Goal: Task Accomplishment & Management: Use online tool/utility

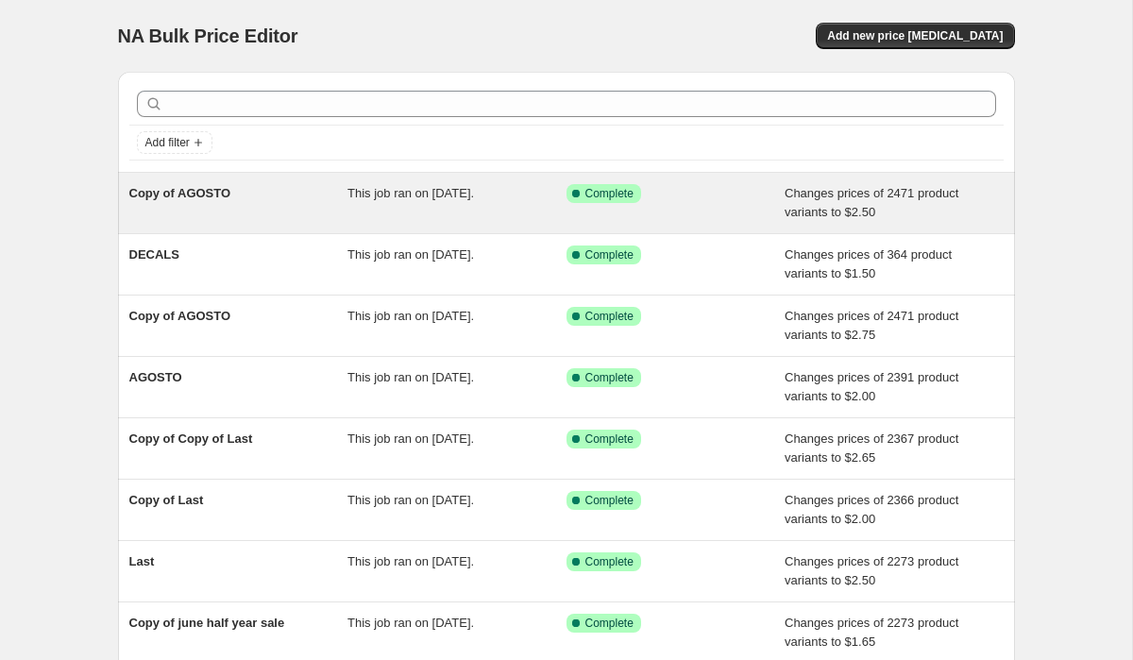
click at [966, 202] on div "Changes prices of 2471 product variants to $2.50" at bounding box center [894, 203] width 219 height 38
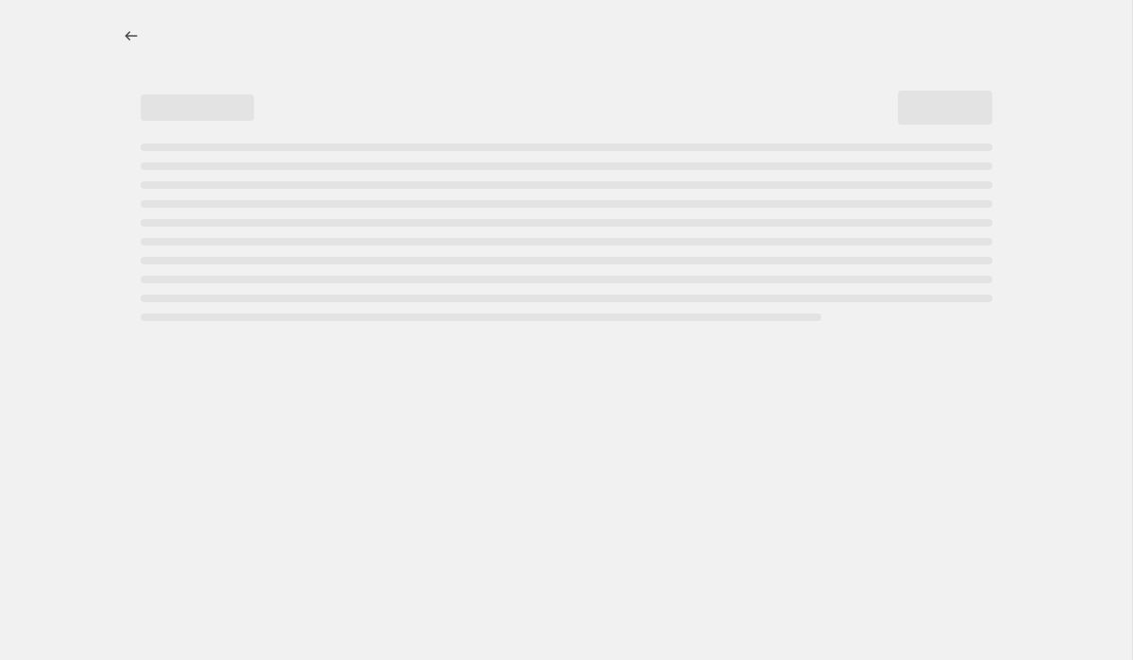
select select "to"
select select "collection"
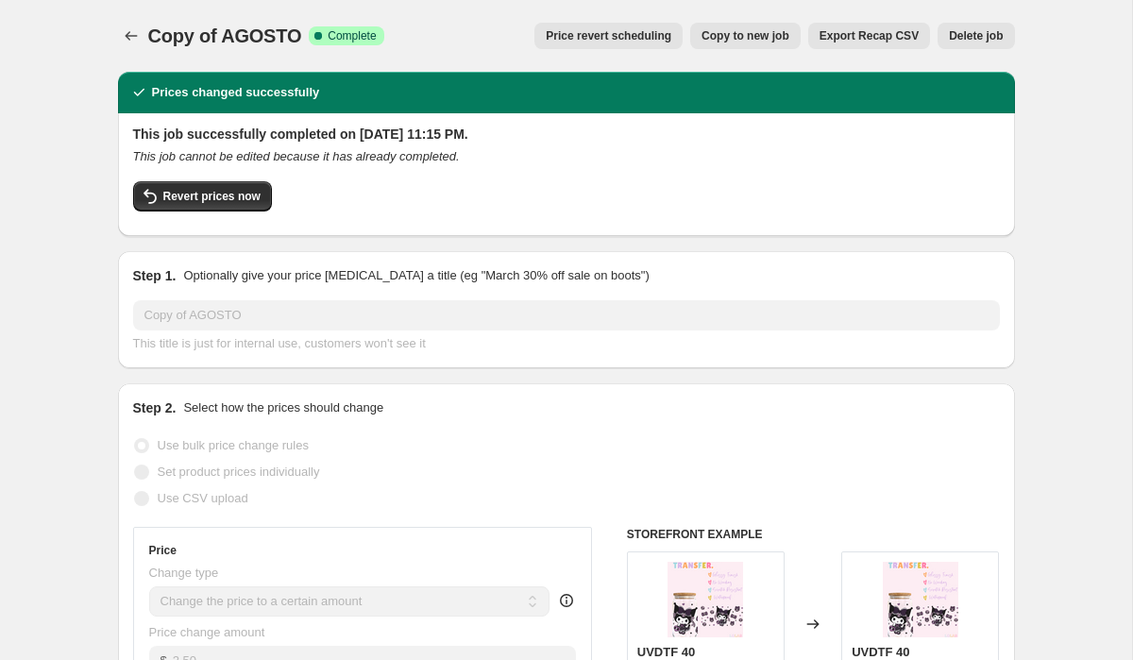
click at [731, 33] on span "Copy to new job" at bounding box center [746, 35] width 88 height 15
select select "to"
select select "collection"
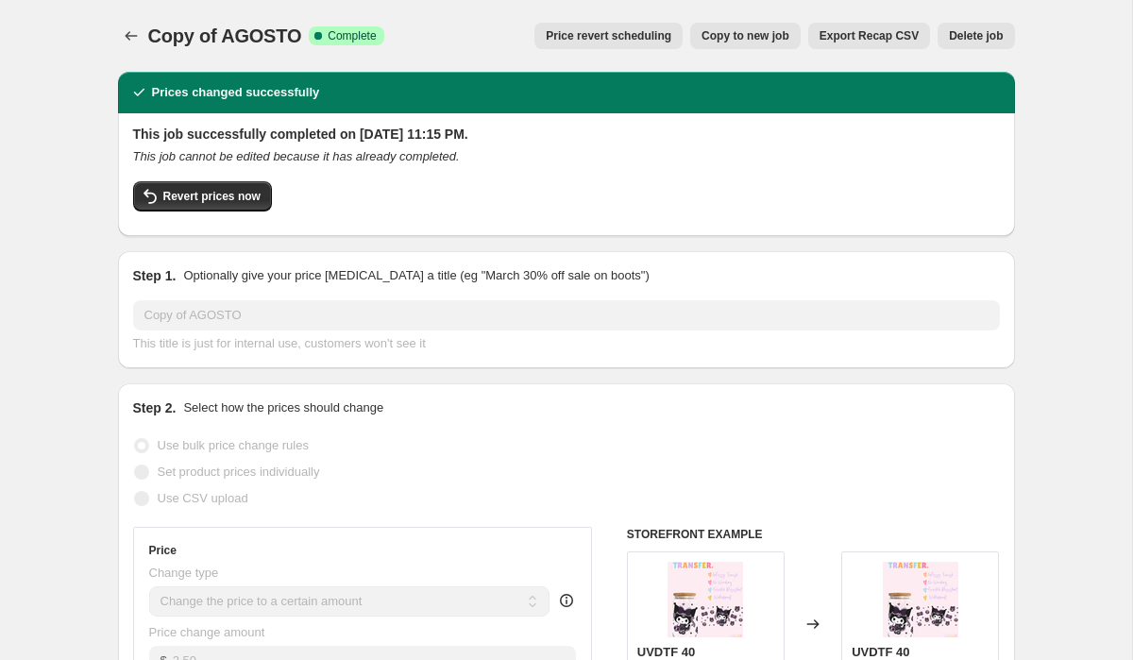
select select "collection"
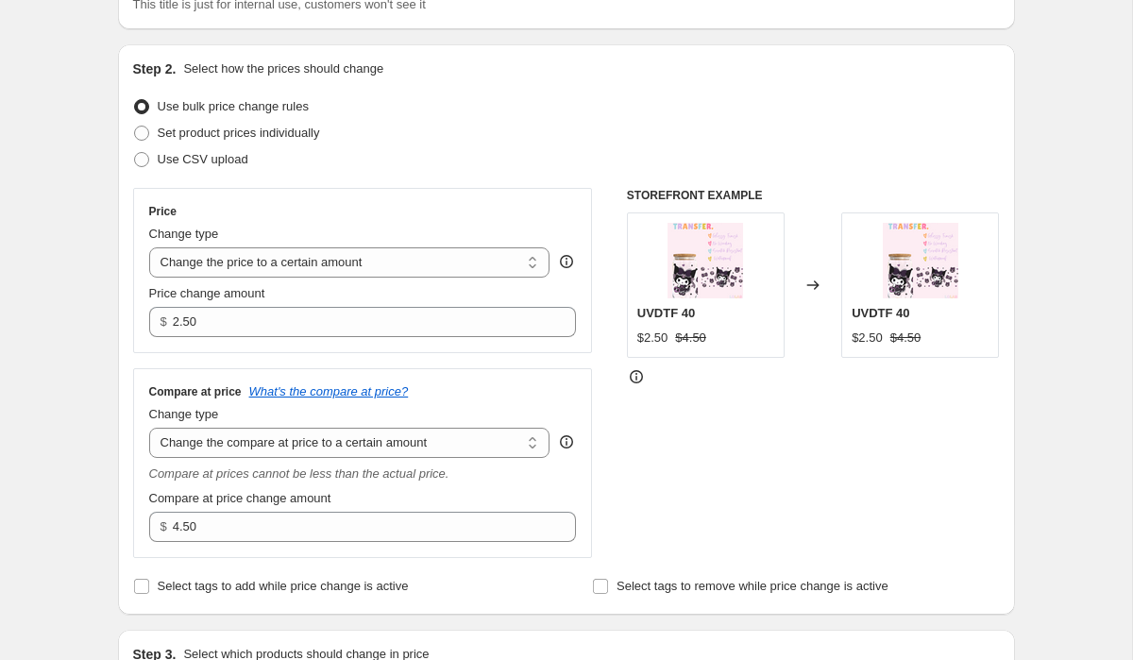
scroll to position [172, 0]
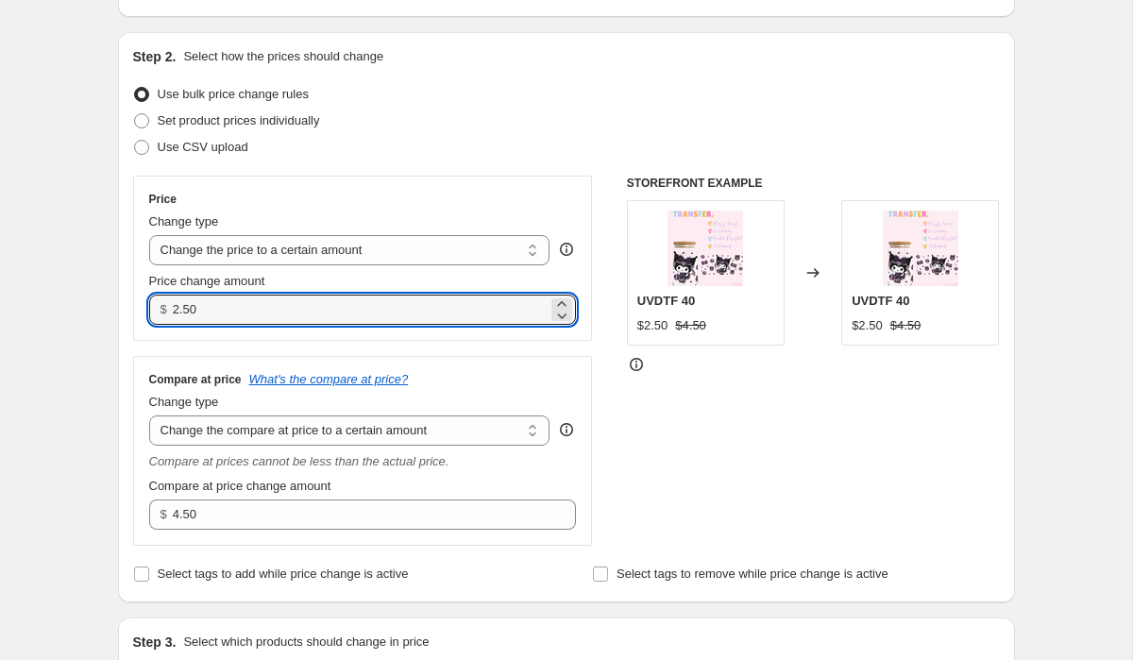
drag, startPoint x: 220, startPoint y: 313, endPoint x: 97, endPoint y: 305, distance: 123.0
type input "2.00"
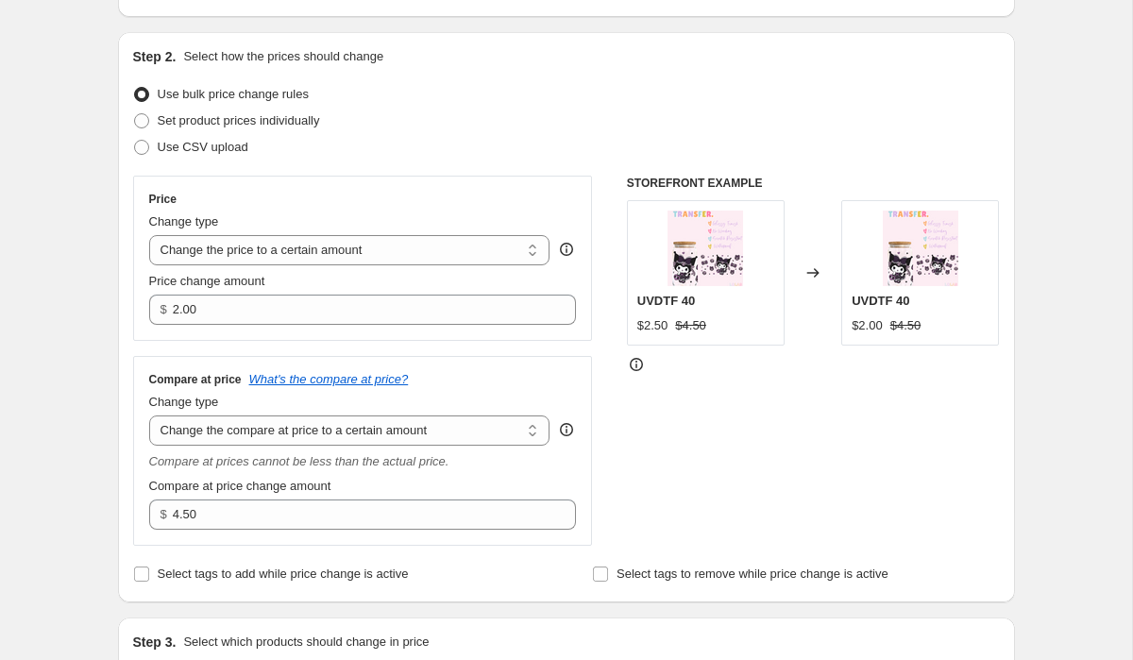
click at [714, 441] on div "STOREFRONT EXAMPLE UVDTF 40 $2.50 $4.50 Changed to UVDTF 40 $2.00 $4.50" at bounding box center [813, 361] width 373 height 370
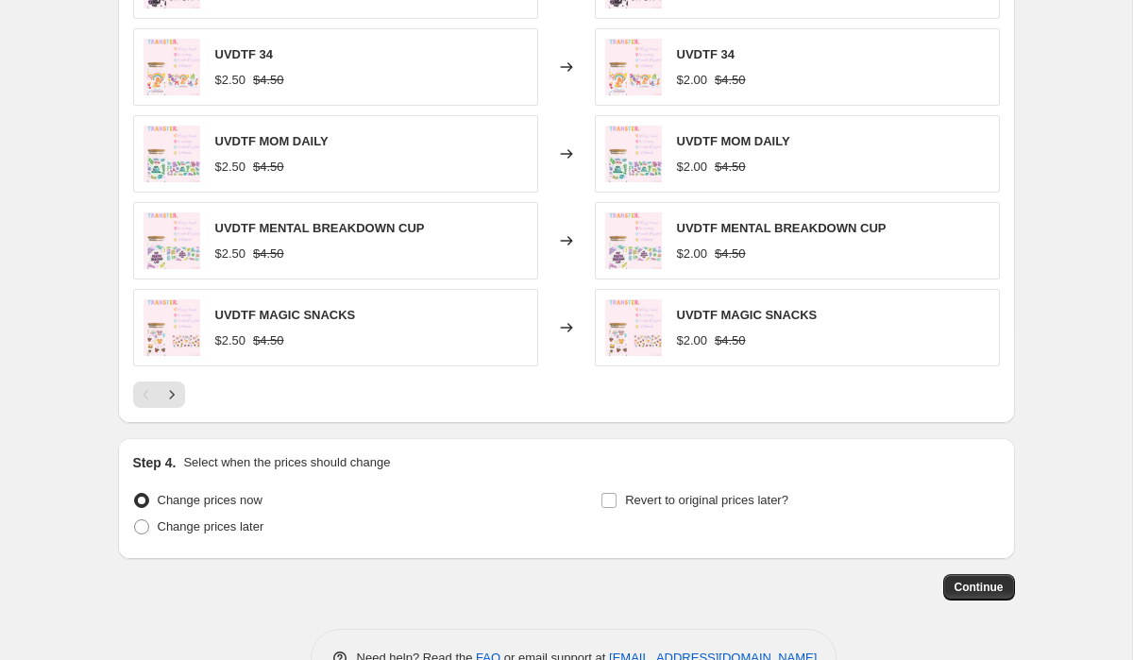
scroll to position [1472, 0]
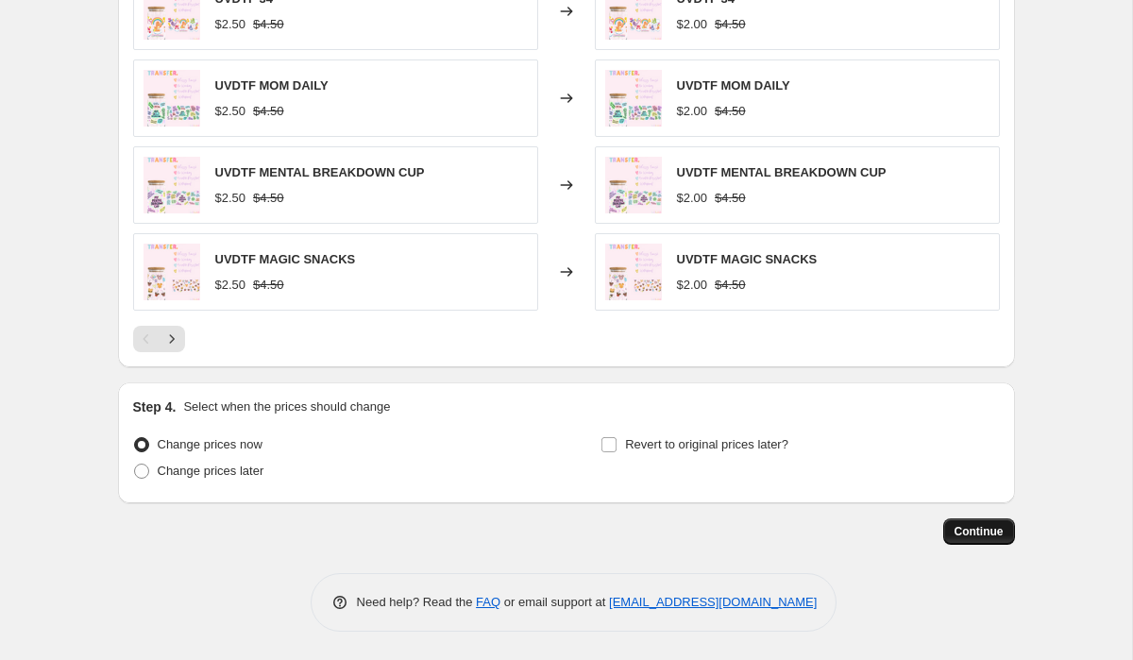
click at [982, 535] on span "Continue" at bounding box center [979, 531] width 49 height 15
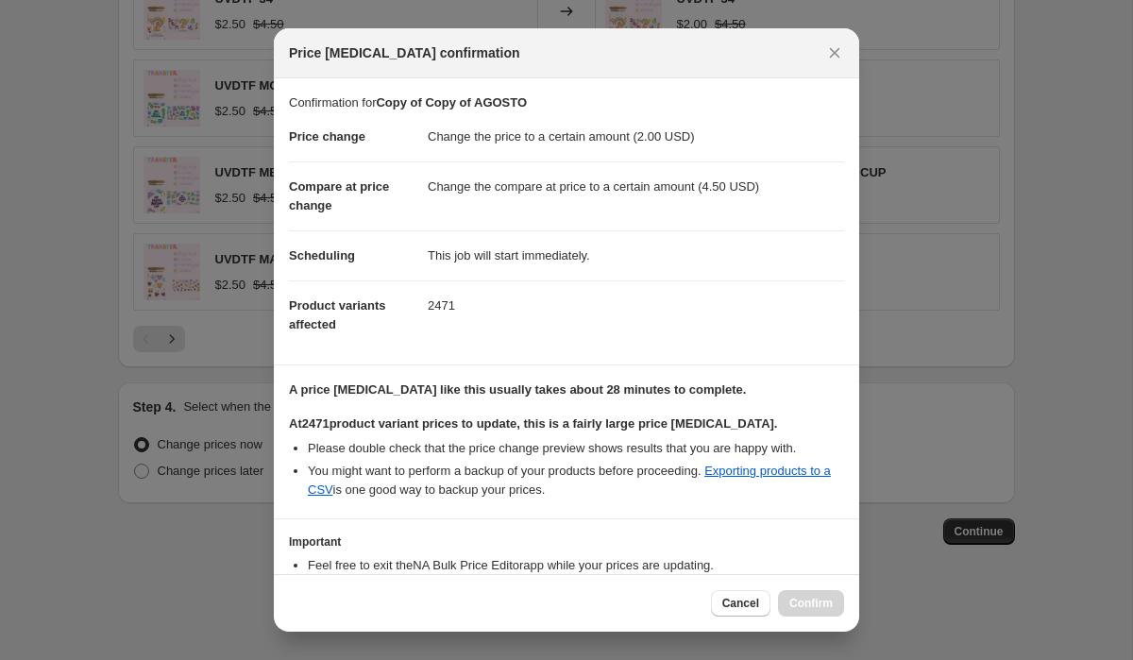
scroll to position [123, 0]
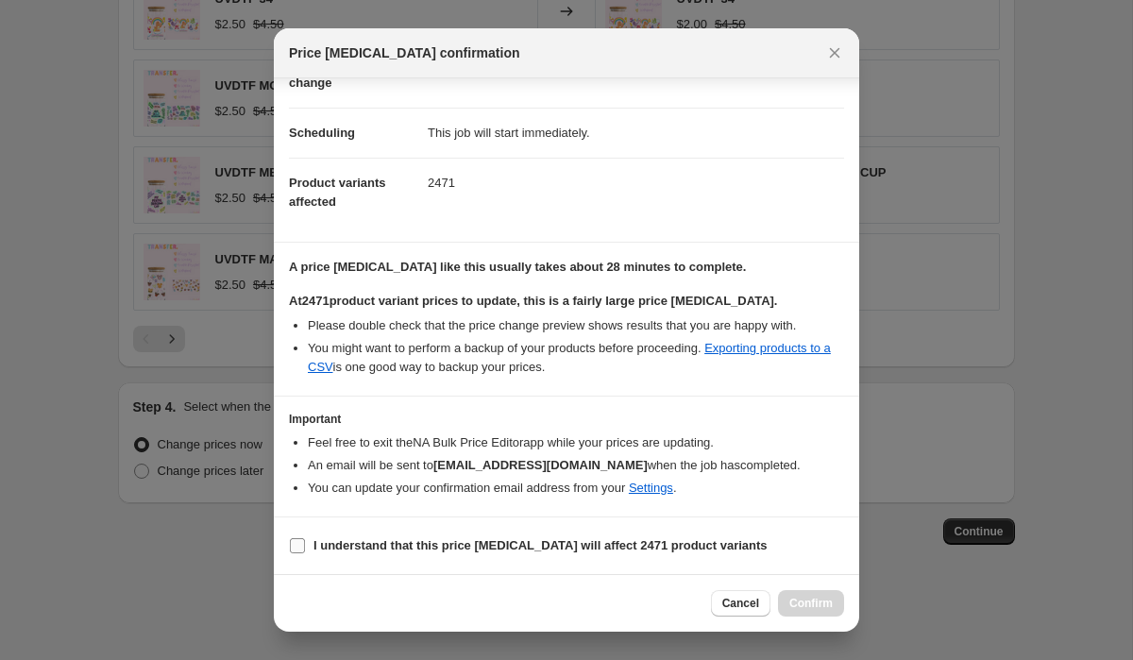
click at [302, 542] on input "I understand that this price [MEDICAL_DATA] will affect 2471 product variants" at bounding box center [297, 545] width 15 height 15
checkbox input "true"
click at [822, 601] on span "Confirm" at bounding box center [811, 603] width 43 height 15
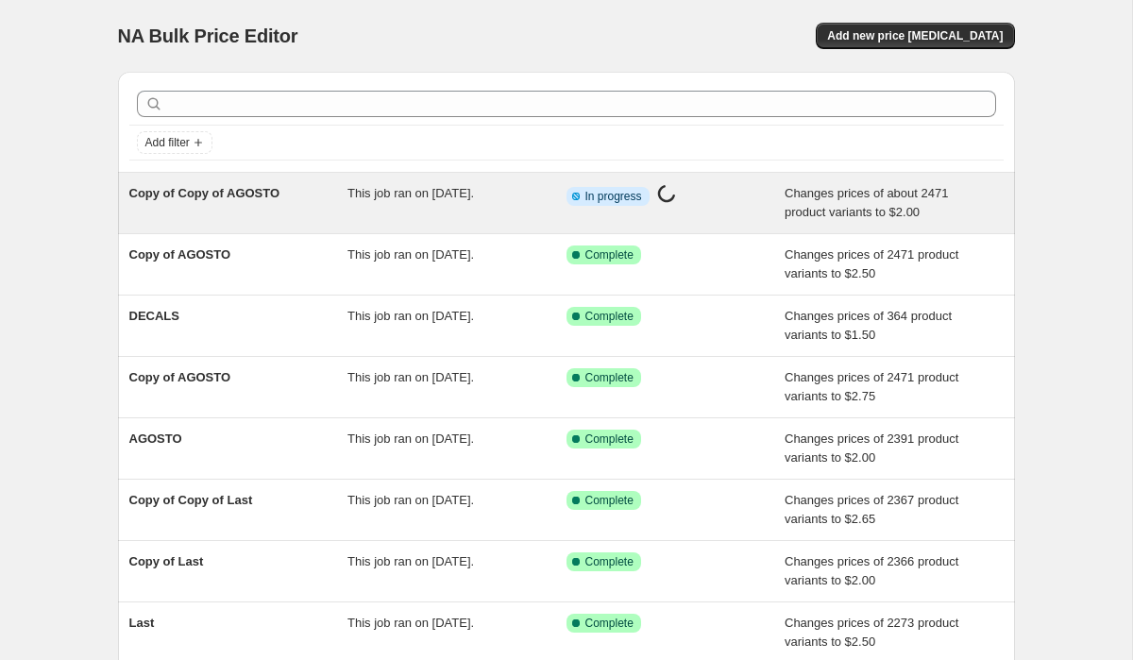
click at [448, 198] on span "This job ran on [DATE]." at bounding box center [411, 193] width 127 height 14
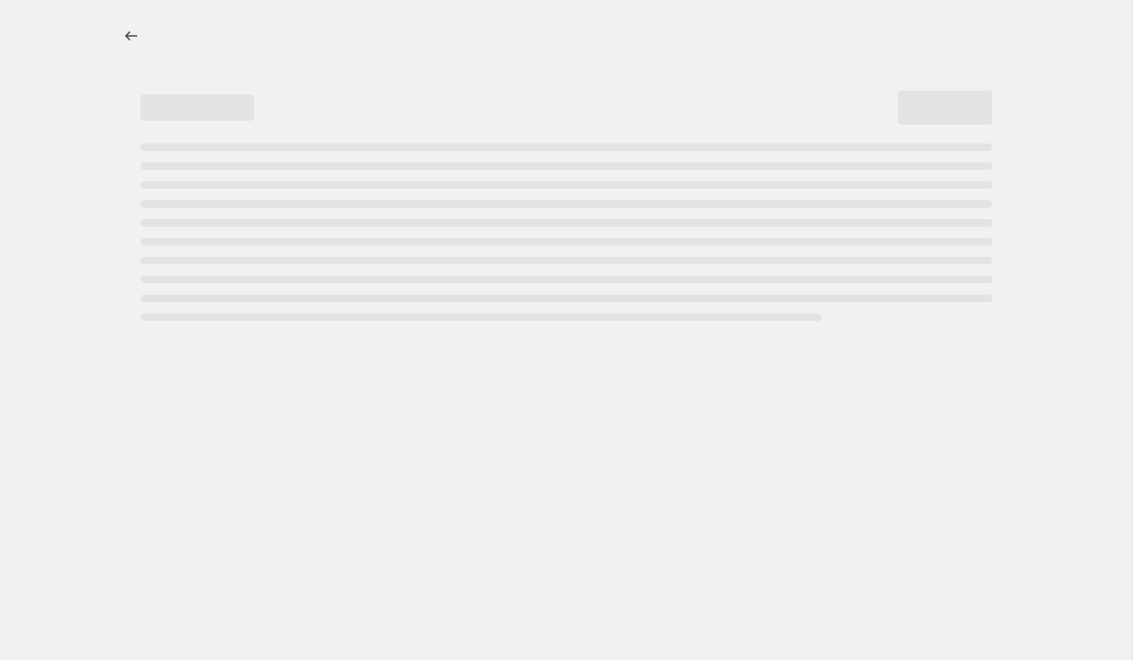
select select "to"
select select "collection"
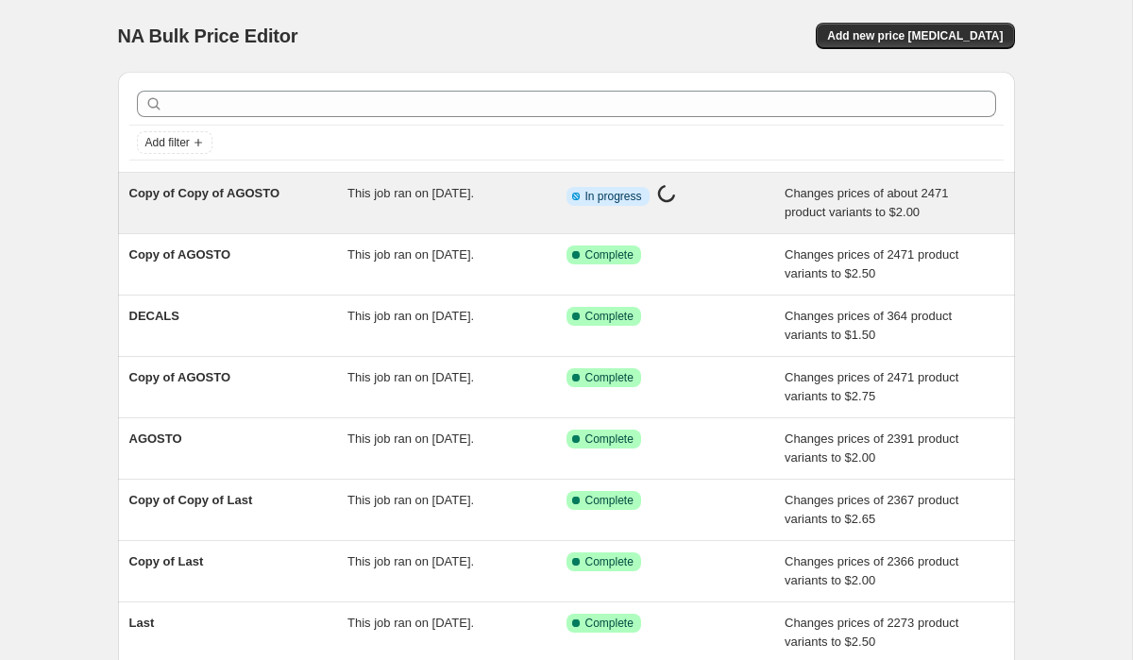
click at [409, 194] on span "This job ran on [DATE]." at bounding box center [411, 193] width 127 height 14
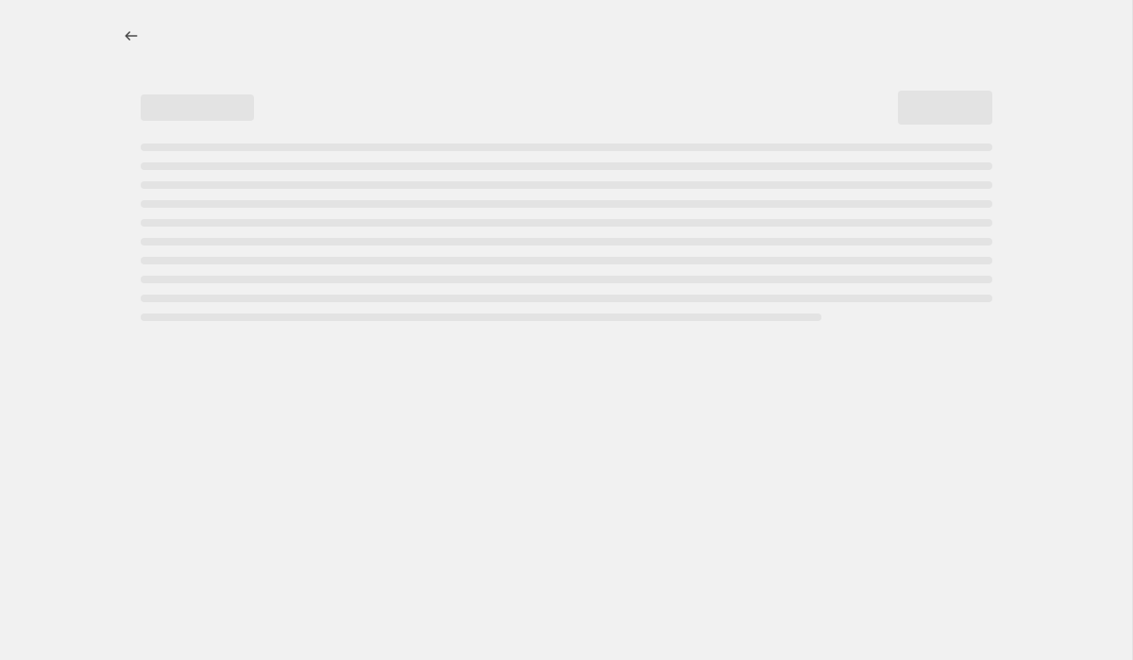
select select "to"
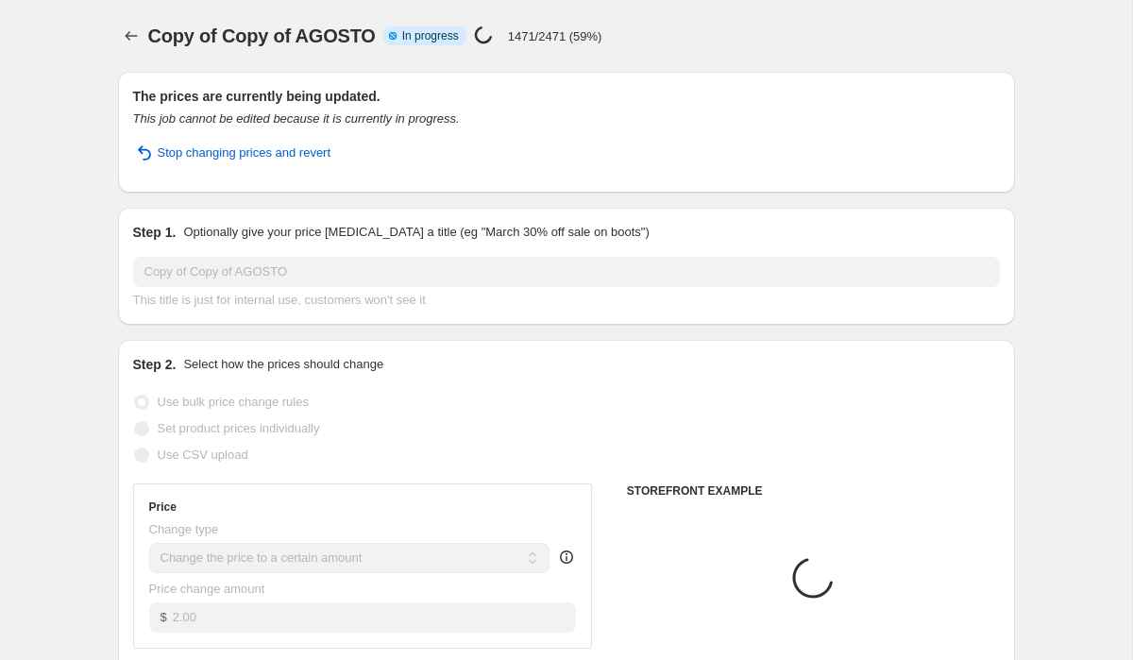
select select "collection"
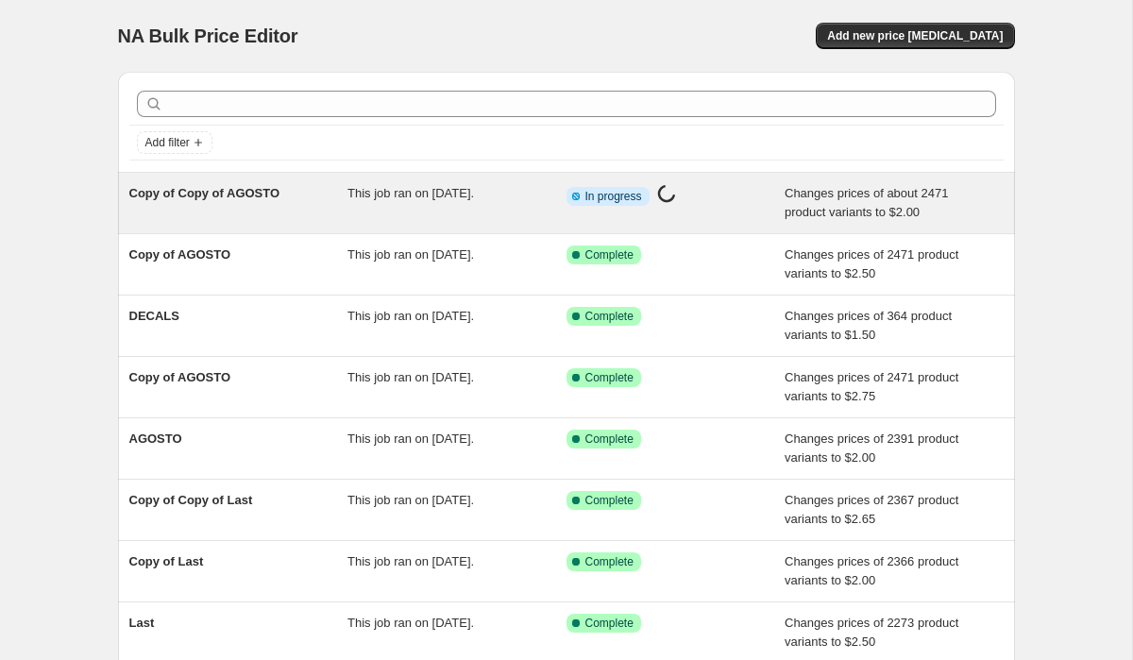
click at [263, 196] on span "Copy of Copy of AGOSTO" at bounding box center [204, 193] width 151 height 14
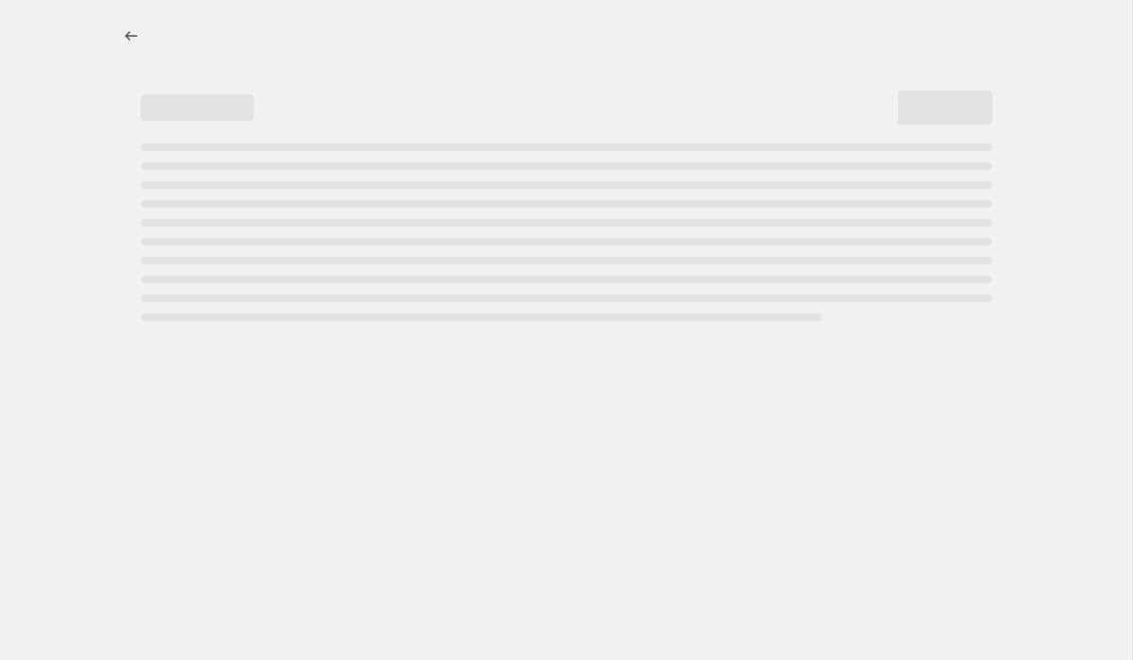
select select "to"
select select "collection"
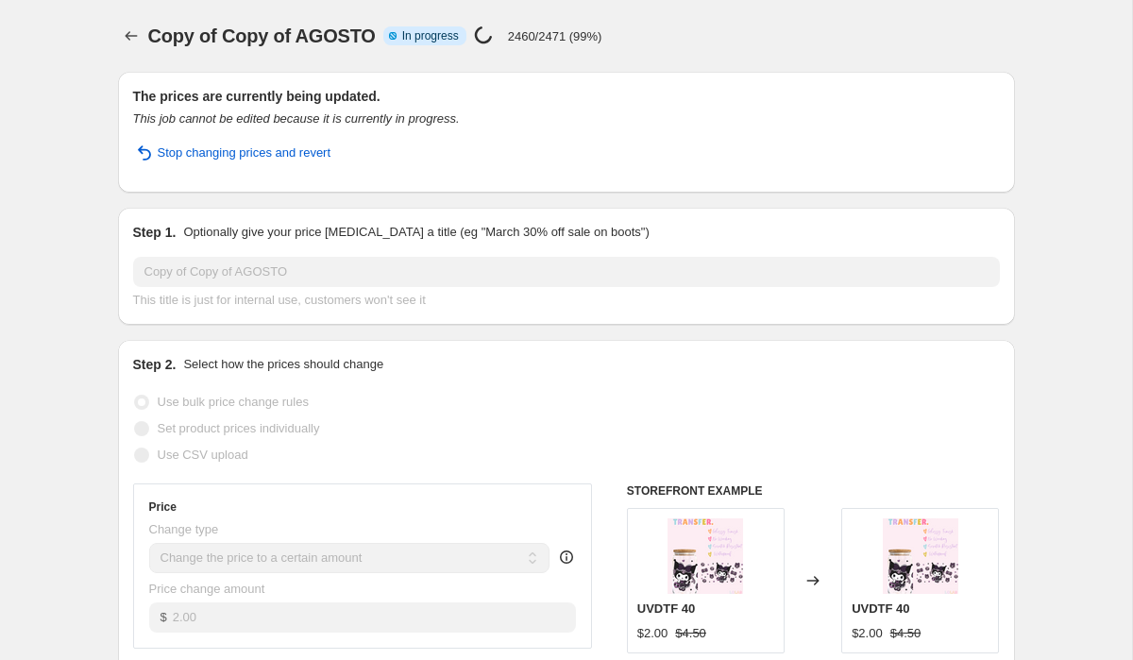
select select "to"
select select "collection"
